Goal: Task Accomplishment & Management: Manage account settings

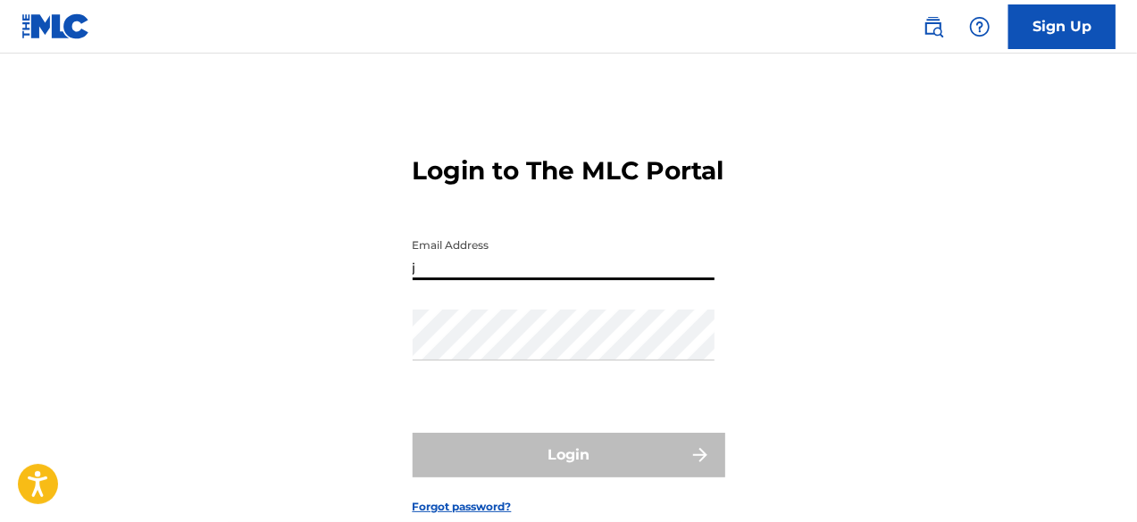
type input "[EMAIL_ADDRESS][DOMAIN_NAME]"
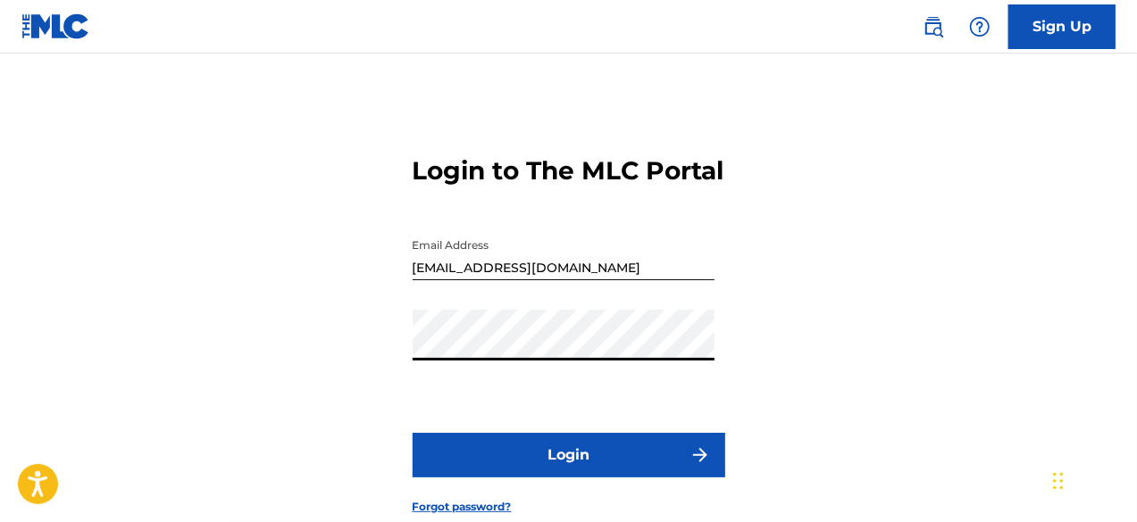
click at [539, 478] on button "Login" at bounding box center [569, 455] width 313 height 45
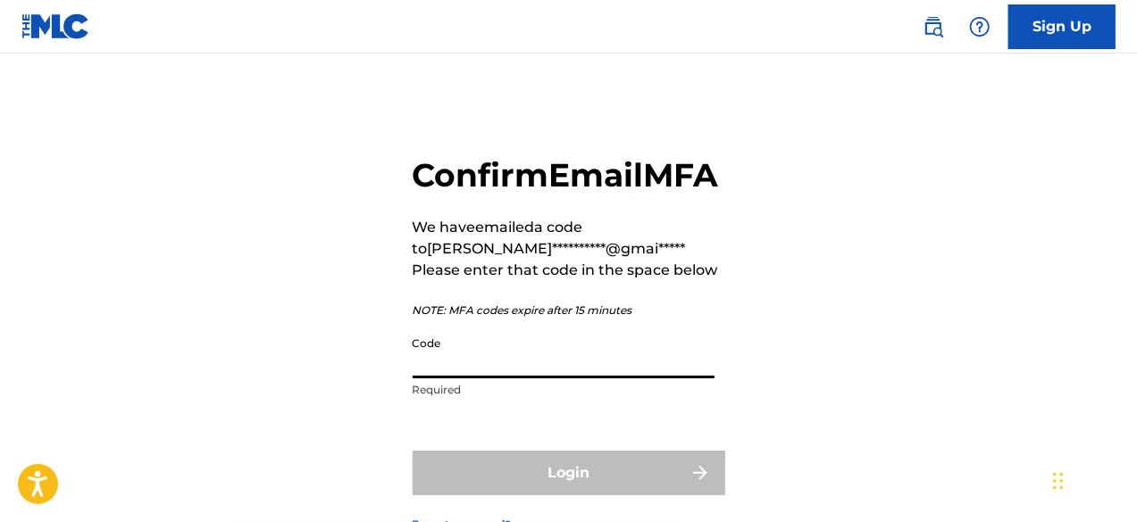
click at [501, 379] on input "Code" at bounding box center [564, 353] width 302 height 51
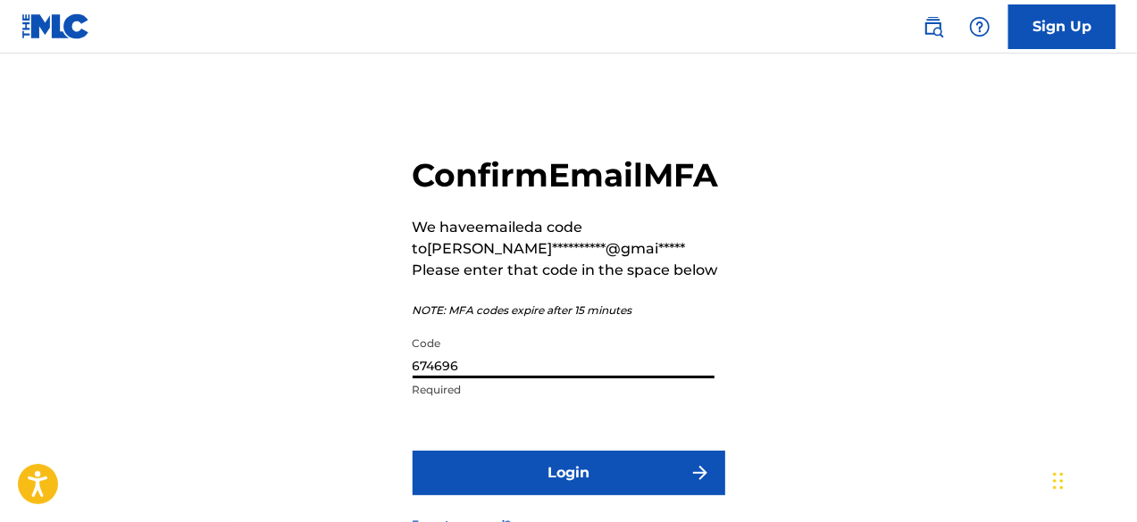
type input "674696"
click at [500, 496] on button "Login" at bounding box center [569, 473] width 313 height 45
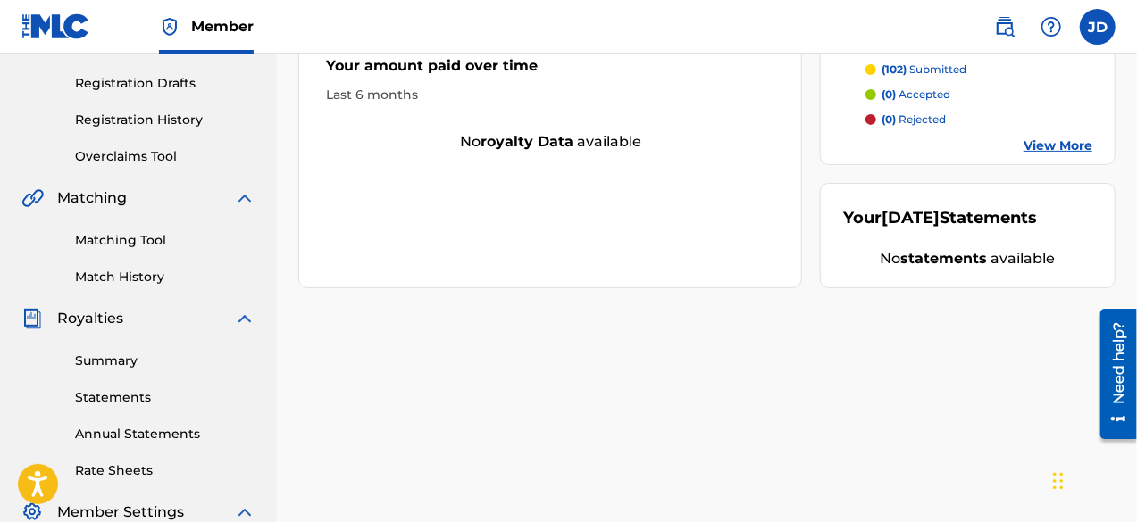
scroll to position [293, 0]
